Goal: Transaction & Acquisition: Obtain resource

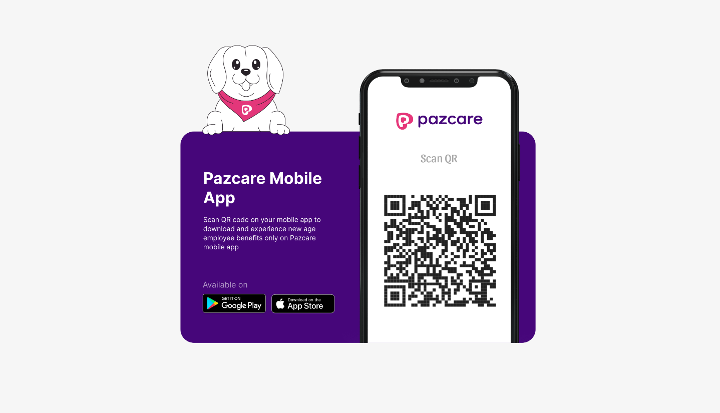
click at [456, 234] on img at bounding box center [360, 206] width 360 height 322
click at [469, 226] on img at bounding box center [360, 206] width 360 height 322
click at [482, 274] on img at bounding box center [360, 206] width 360 height 322
